Goal: Entertainment & Leisure: Consume media (video, audio)

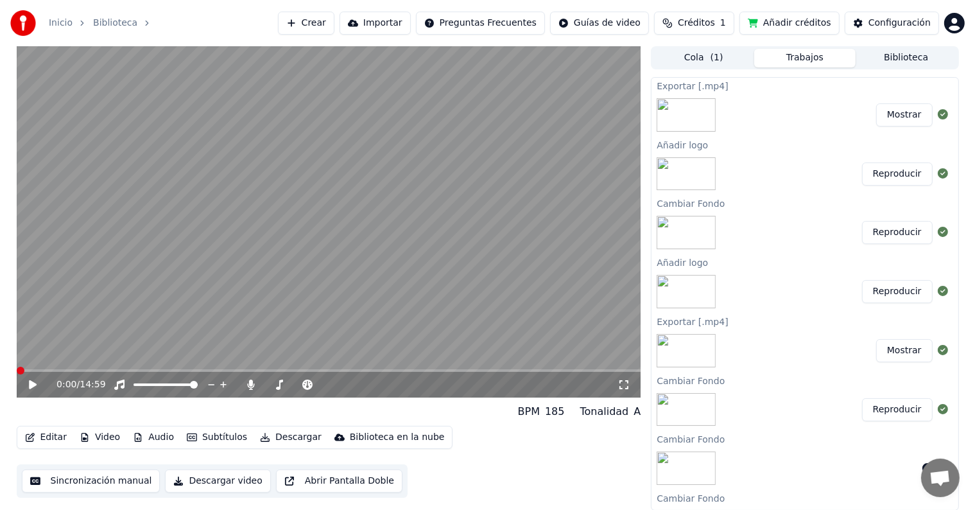
click at [207, 370] on span at bounding box center [329, 370] width 625 height 3
click at [38, 386] on icon at bounding box center [42, 384] width 30 height 10
click at [236, 372] on div "4:34 / 14:59" at bounding box center [329, 385] width 625 height 26
click at [243, 371] on span at bounding box center [329, 370] width 625 height 3
click at [141, 385] on span at bounding box center [145, 385] width 8 height 8
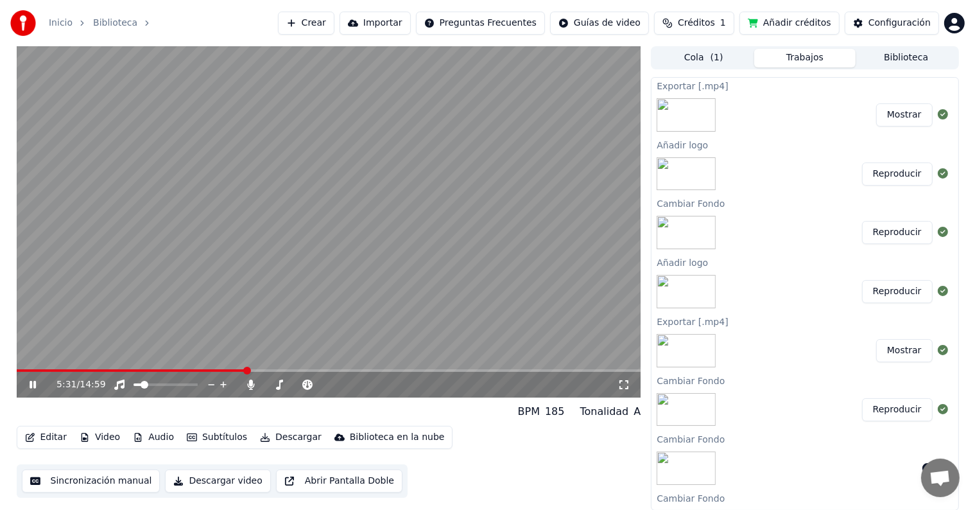
click at [289, 370] on span at bounding box center [329, 370] width 625 height 3
click at [341, 254] on video at bounding box center [329, 221] width 625 height 351
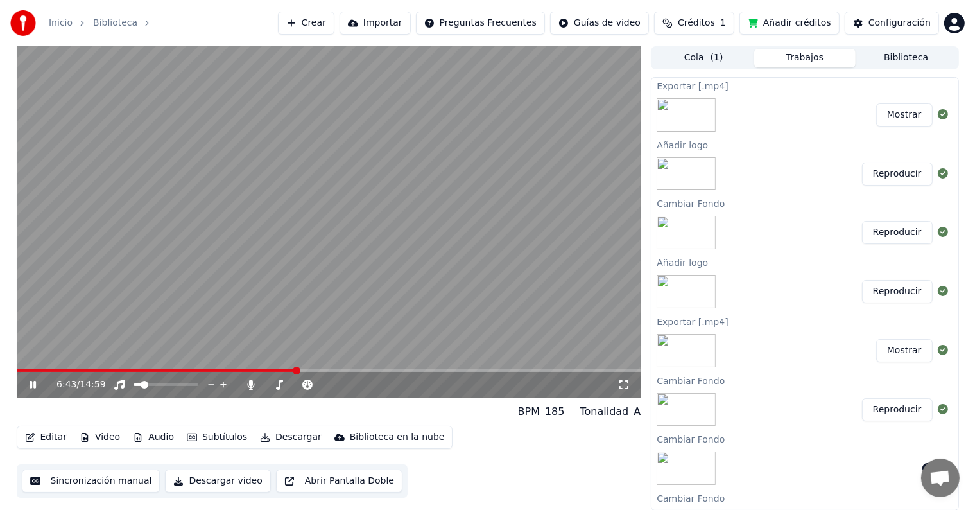
click at [341, 254] on video at bounding box center [329, 221] width 625 height 351
